Goal: Find contact information: Find contact information

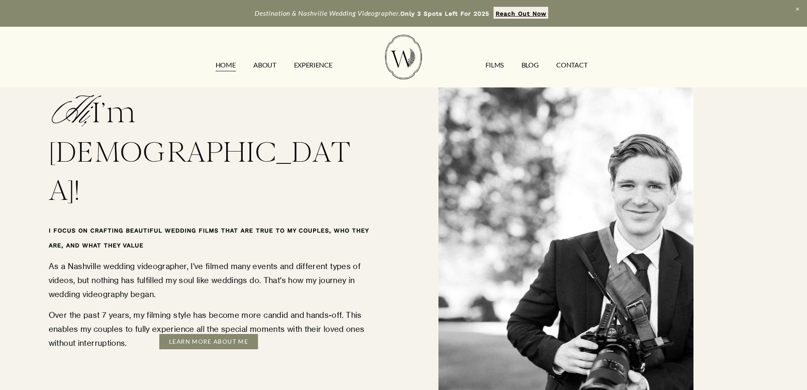
scroll to position [1187, 0]
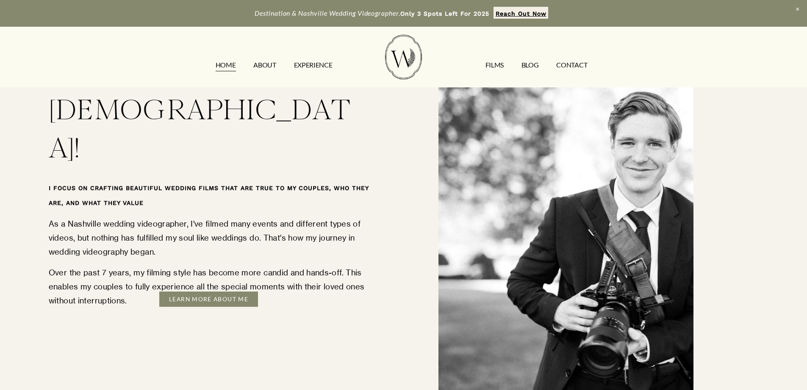
click at [580, 65] on link "CONTACT" at bounding box center [572, 65] width 31 height 14
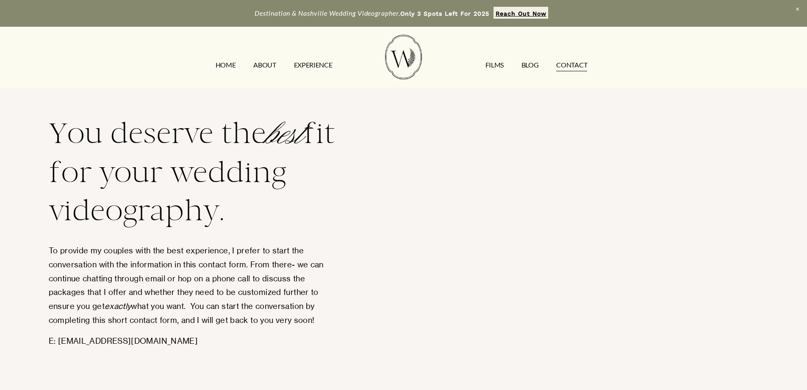
scroll to position [85, 0]
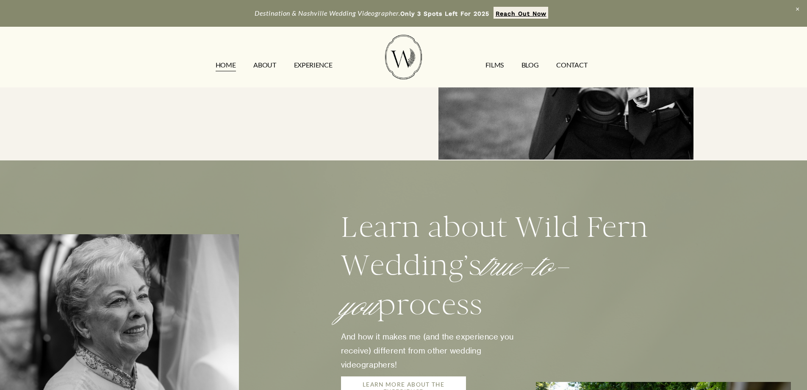
scroll to position [1653, 0]
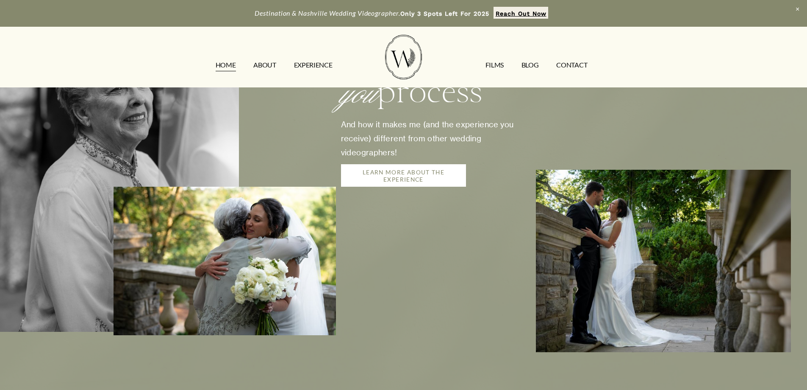
click at [395, 164] on link "LEARN MORE ABOUT THE EXPERIENCE" at bounding box center [403, 175] width 125 height 22
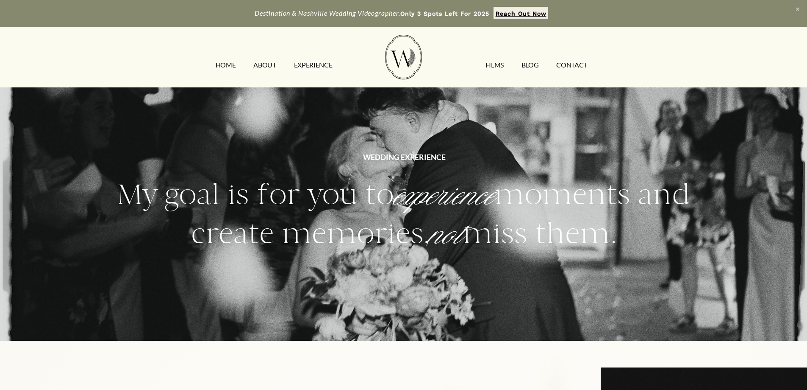
click at [578, 61] on link "CONTACT" at bounding box center [572, 65] width 31 height 14
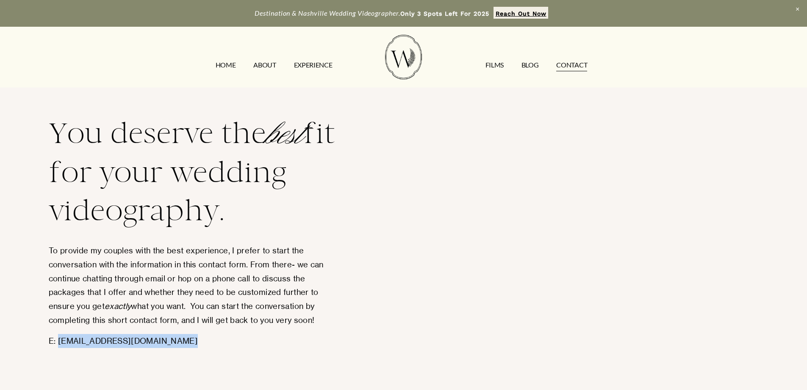
drag, startPoint x: 182, startPoint y: 343, endPoint x: 60, endPoint y: 345, distance: 122.1
click at [60, 345] on p "E: [EMAIL_ADDRESS][DOMAIN_NAME]" at bounding box center [193, 341] width 288 height 14
copy p "[EMAIL_ADDRESS][DOMAIN_NAME]"
